Goal: Task Accomplishment & Management: Complete application form

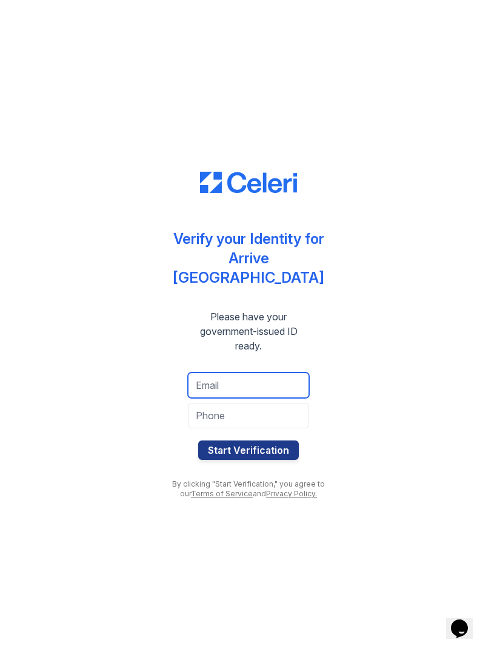
click at [252, 378] on input "email" at bounding box center [248, 384] width 121 height 25
type input "tatiabramek@gmail.com"
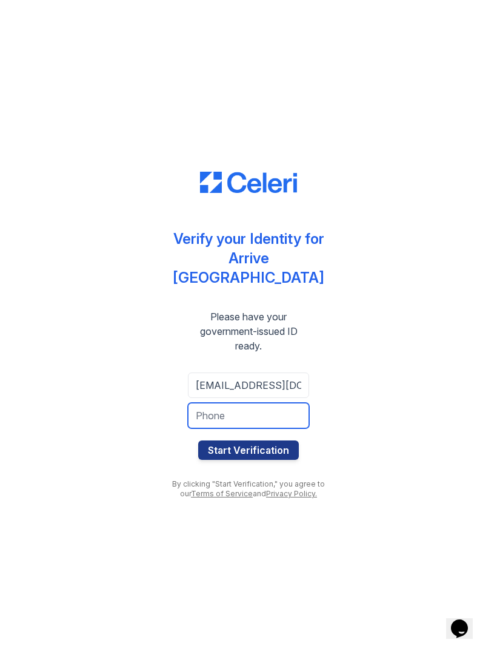
click at [242, 412] on input "tel" at bounding box center [248, 415] width 121 height 25
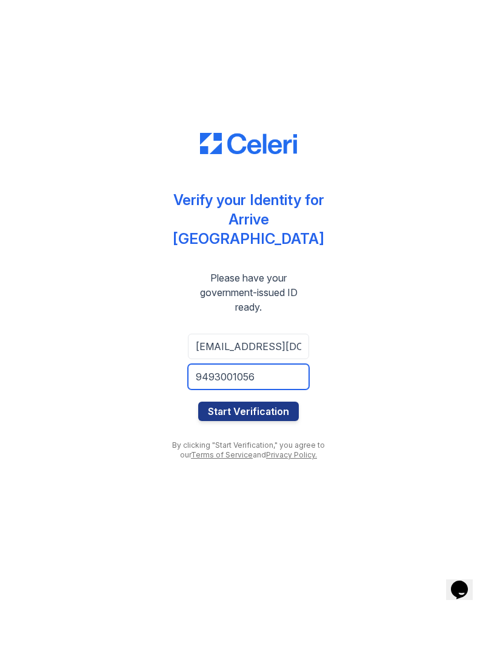
type input "9493001056"
click at [264, 440] on button "Start Verification" at bounding box center [248, 449] width 101 height 19
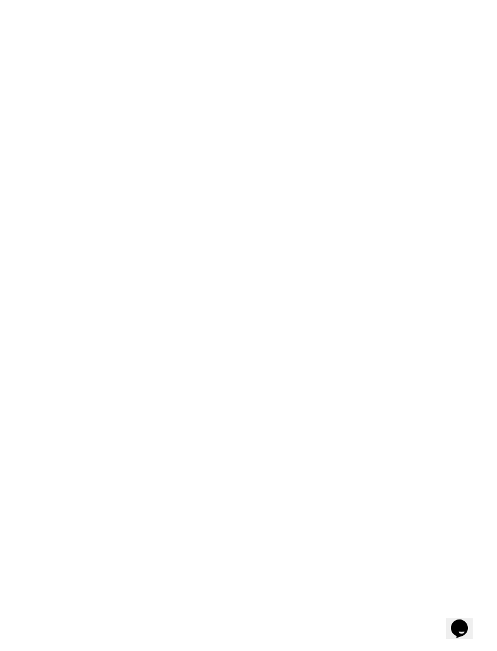
click at [246, 592] on div "Didn't meant to close the window? Click below to restart your verification sess…" at bounding box center [248, 325] width 459 height 651
